Goal: Task Accomplishment & Management: Manage account settings

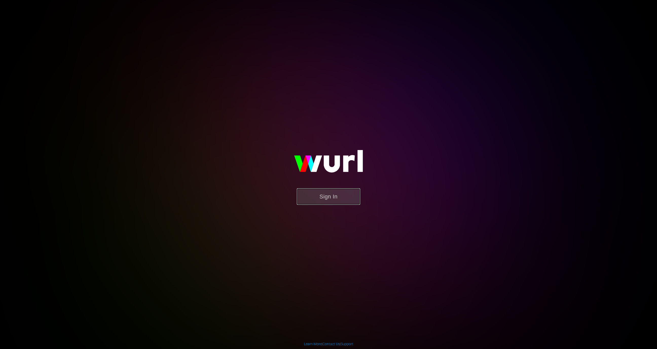
click at [305, 197] on button "Sign In" at bounding box center [328, 196] width 63 height 16
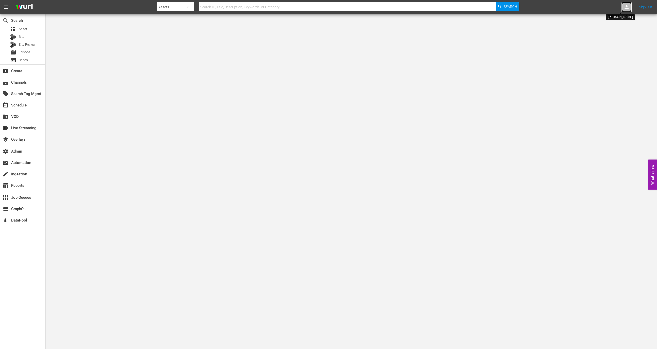
click at [629, 7] on icon at bounding box center [627, 7] width 6 height 6
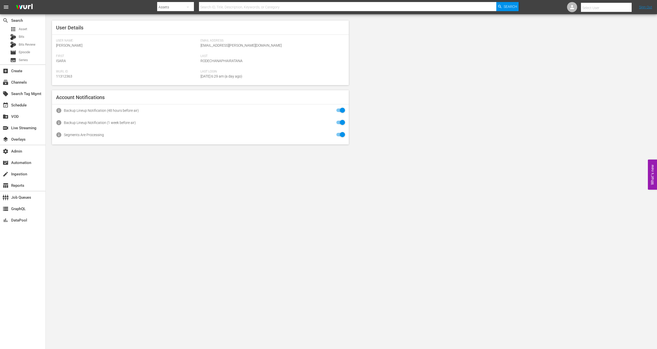
click at [602, 9] on input "text" at bounding box center [613, 8] width 65 height 12
click at [26, 154] on div "settings Admin" at bounding box center [22, 151] width 45 height 10
